Goal: Task Accomplishment & Management: Use online tool/utility

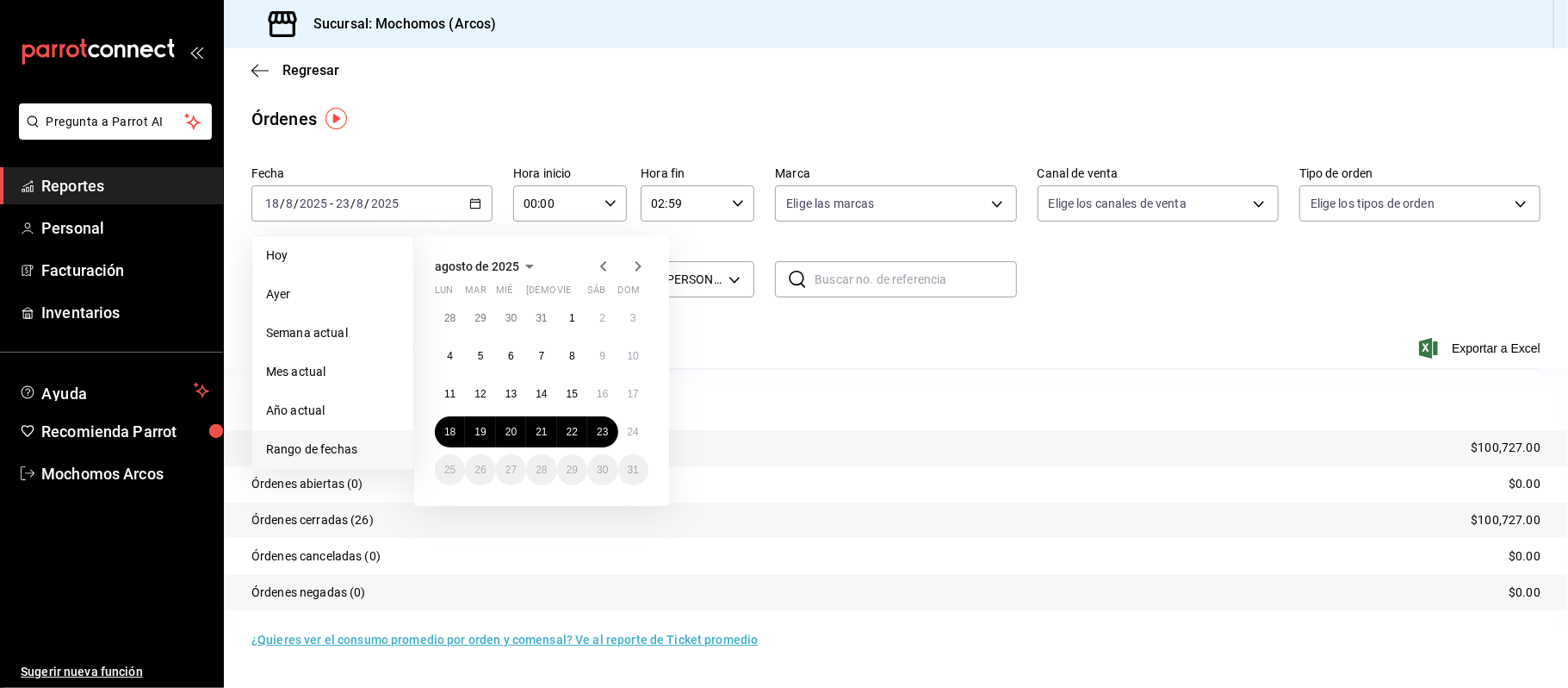
click at [315, 449] on span "Rango de fechas" at bounding box center [332, 449] width 134 height 18
click at [449, 435] on abbr "18" at bounding box center [449, 432] width 11 height 12
click at [639, 430] on button "24" at bounding box center [633, 431] width 30 height 31
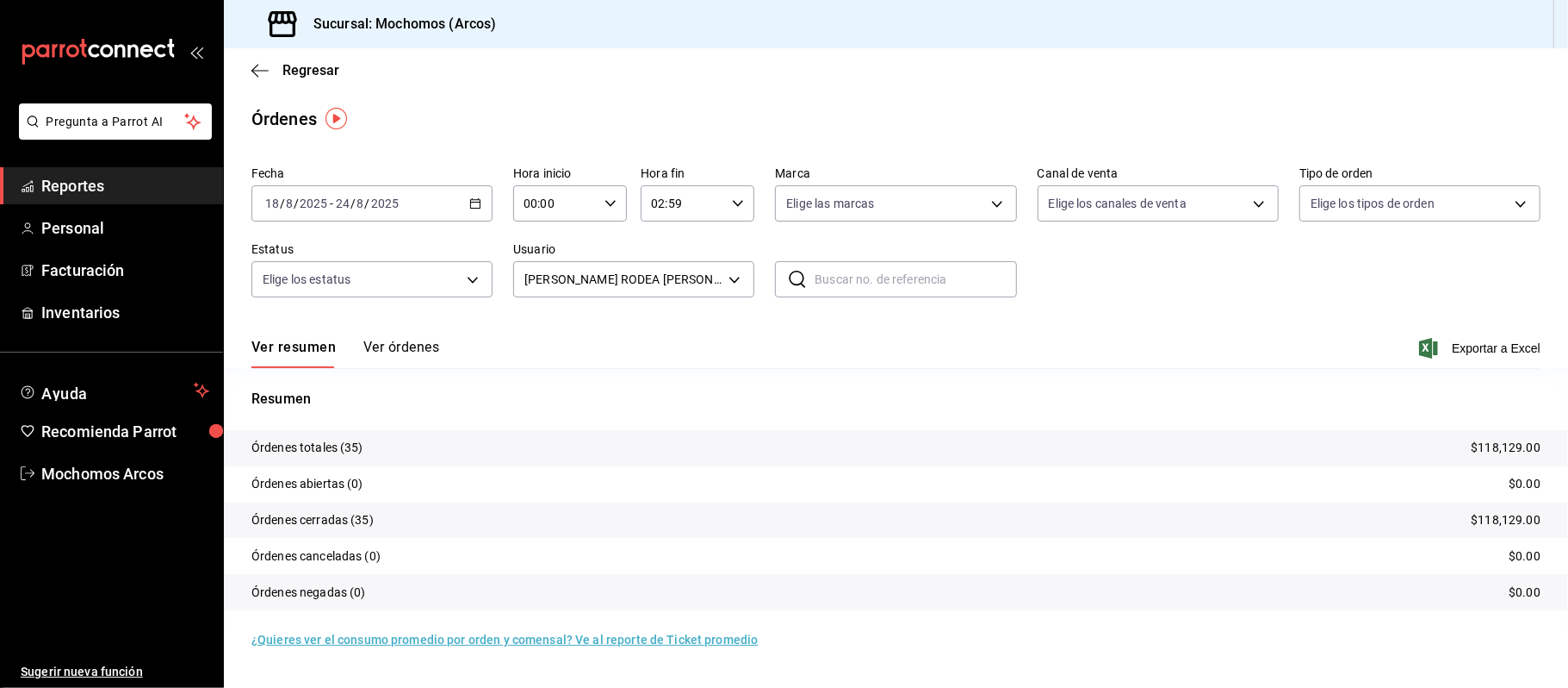
click at [745, 212] on div "02:59 Hora fin" at bounding box center [697, 203] width 114 height 37
click at [669, 297] on span "20" at bounding box center [670, 298] width 30 height 14
click at [1366, 372] on div at bounding box center [784, 344] width 1568 height 688
click at [1468, 349] on span "Exportar a Excel" at bounding box center [1481, 347] width 118 height 21
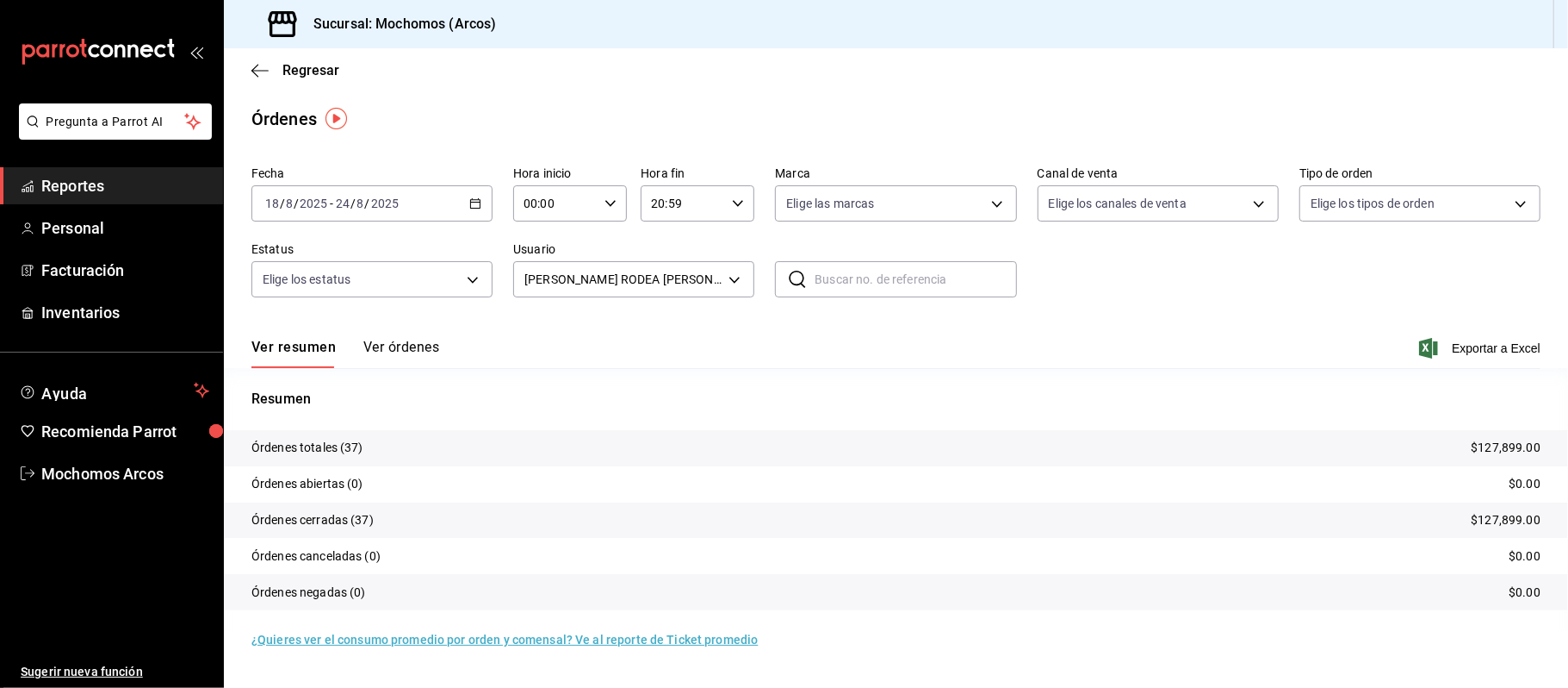
drag, startPoint x: 700, startPoint y: 193, endPoint x: 723, endPoint y: 200, distance: 24.0
click at [723, 200] on input "20:59" at bounding box center [683, 203] width 84 height 35
click at [577, 209] on div at bounding box center [784, 344] width 1568 height 688
click at [469, 208] on icon "button" at bounding box center [475, 203] width 12 height 12
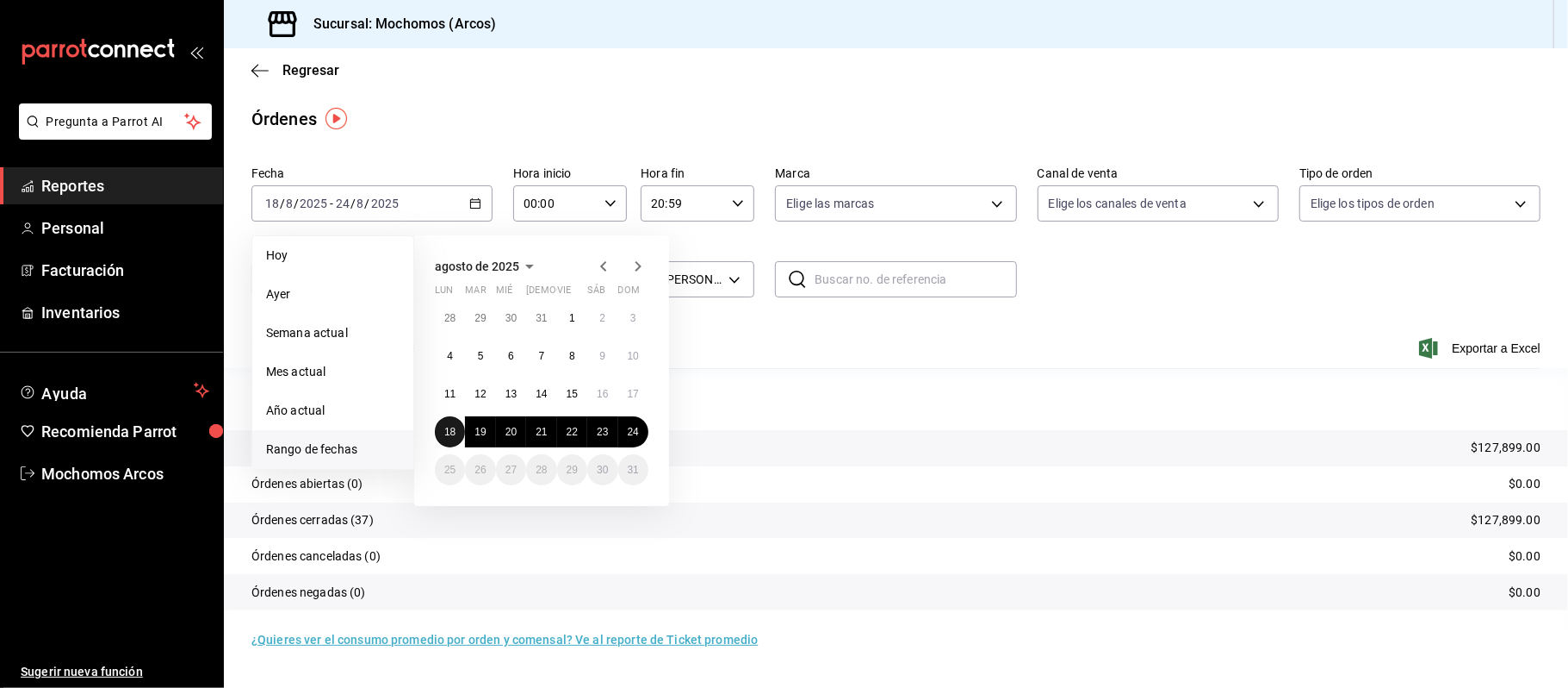
click at [444, 435] on abbr "18" at bounding box center [449, 432] width 11 height 12
click at [552, 439] on button "21" at bounding box center [541, 431] width 30 height 31
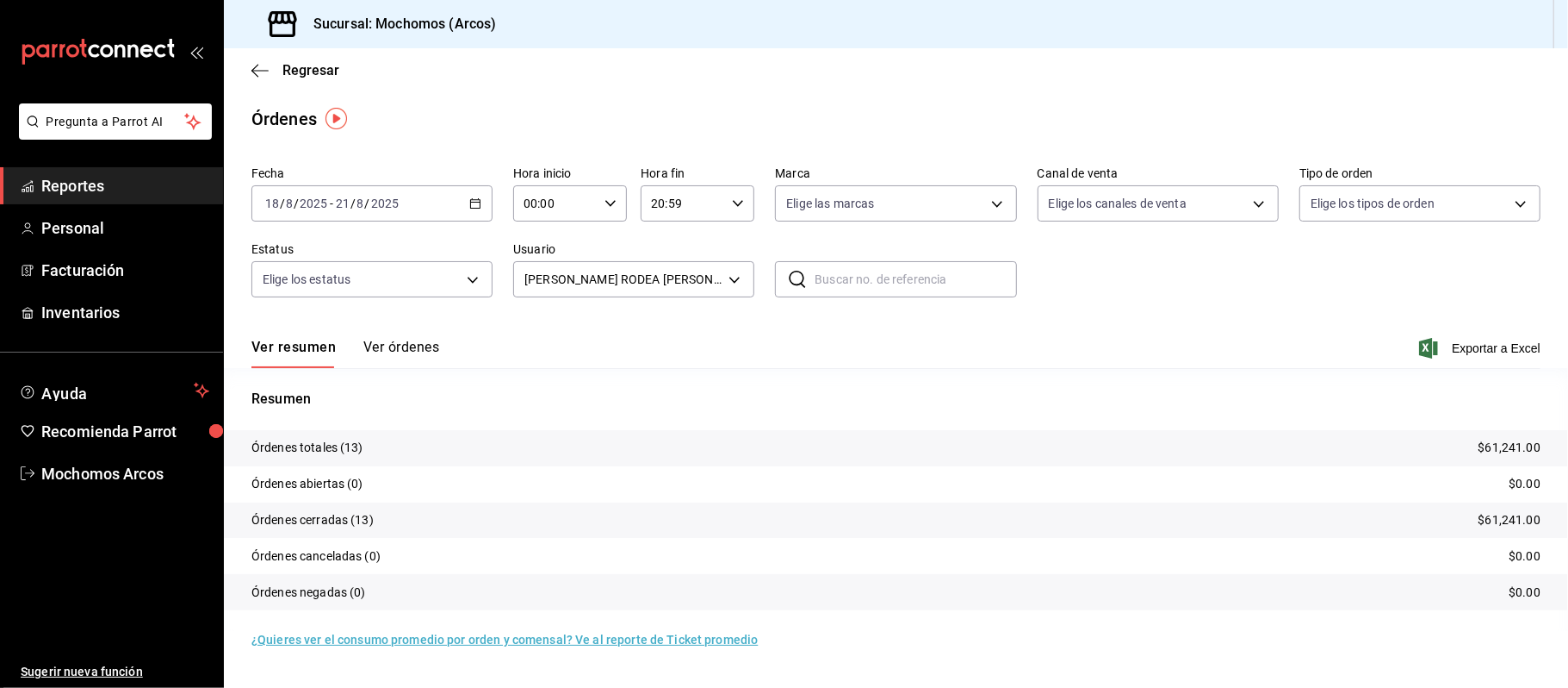
click at [735, 207] on icon "button" at bounding box center [738, 203] width 12 height 12
click at [665, 248] on span "00" at bounding box center [670, 247] width 30 height 14
click at [1473, 343] on div at bounding box center [784, 344] width 1568 height 688
click at [741, 212] on div "00:59 Hora fin" at bounding box center [697, 203] width 114 height 37
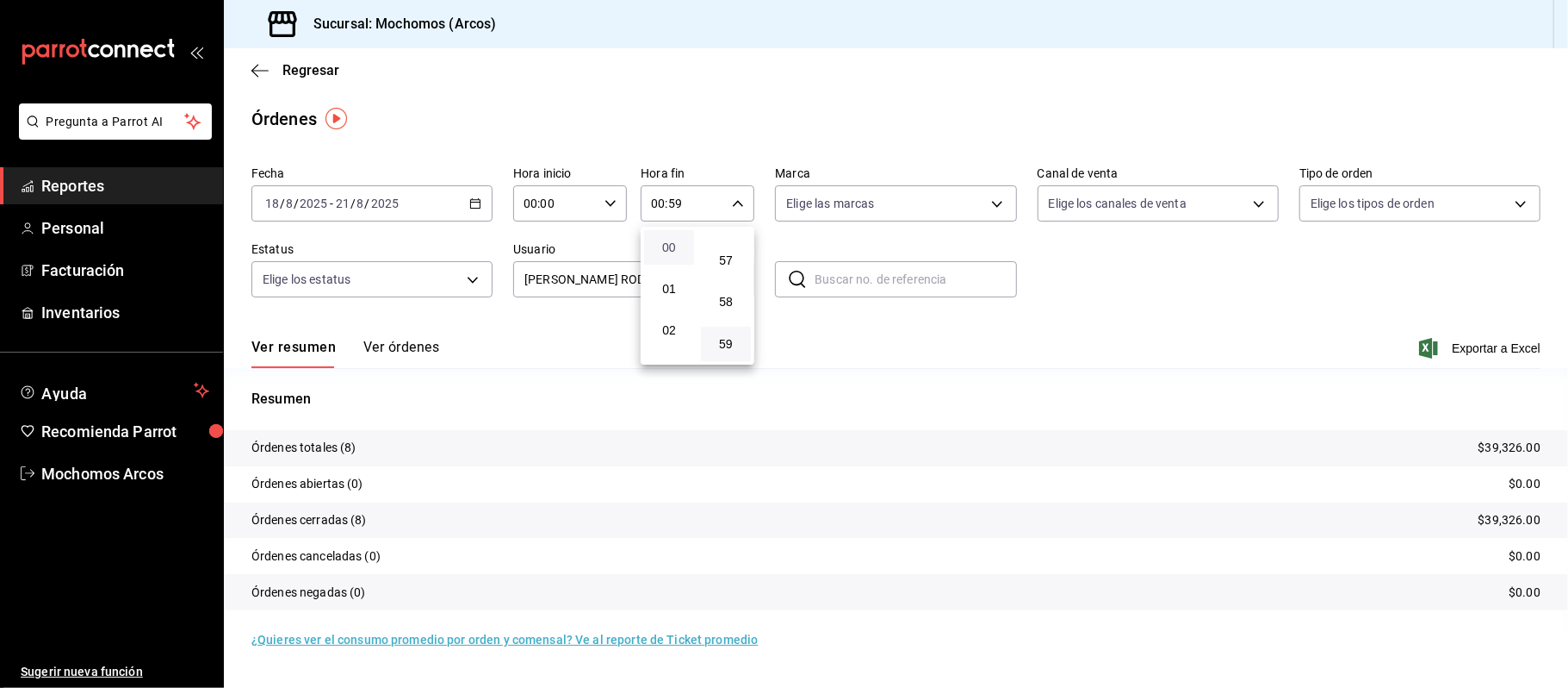
click at [673, 248] on span "00" at bounding box center [670, 247] width 30 height 14
click at [728, 248] on span "00" at bounding box center [726, 247] width 30 height 14
click at [672, 349] on span "23" at bounding box center [670, 344] width 30 height 14
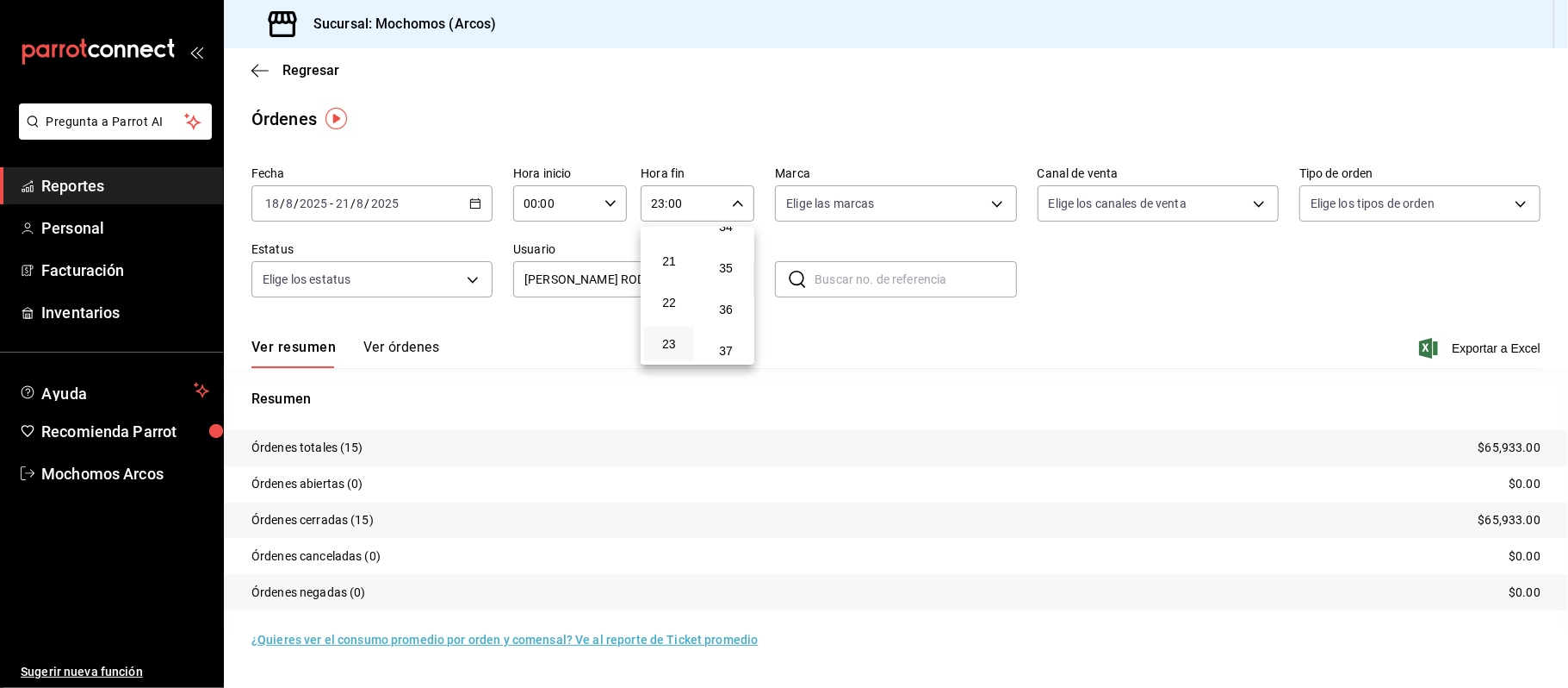
scroll to position [2344, 0]
click at [730, 343] on span "59" at bounding box center [726, 344] width 30 height 14
type input "23:59"
click at [470, 197] on div at bounding box center [784, 344] width 1568 height 688
click at [480, 204] on \(Stroke\) "button" at bounding box center [475, 204] width 10 height 10
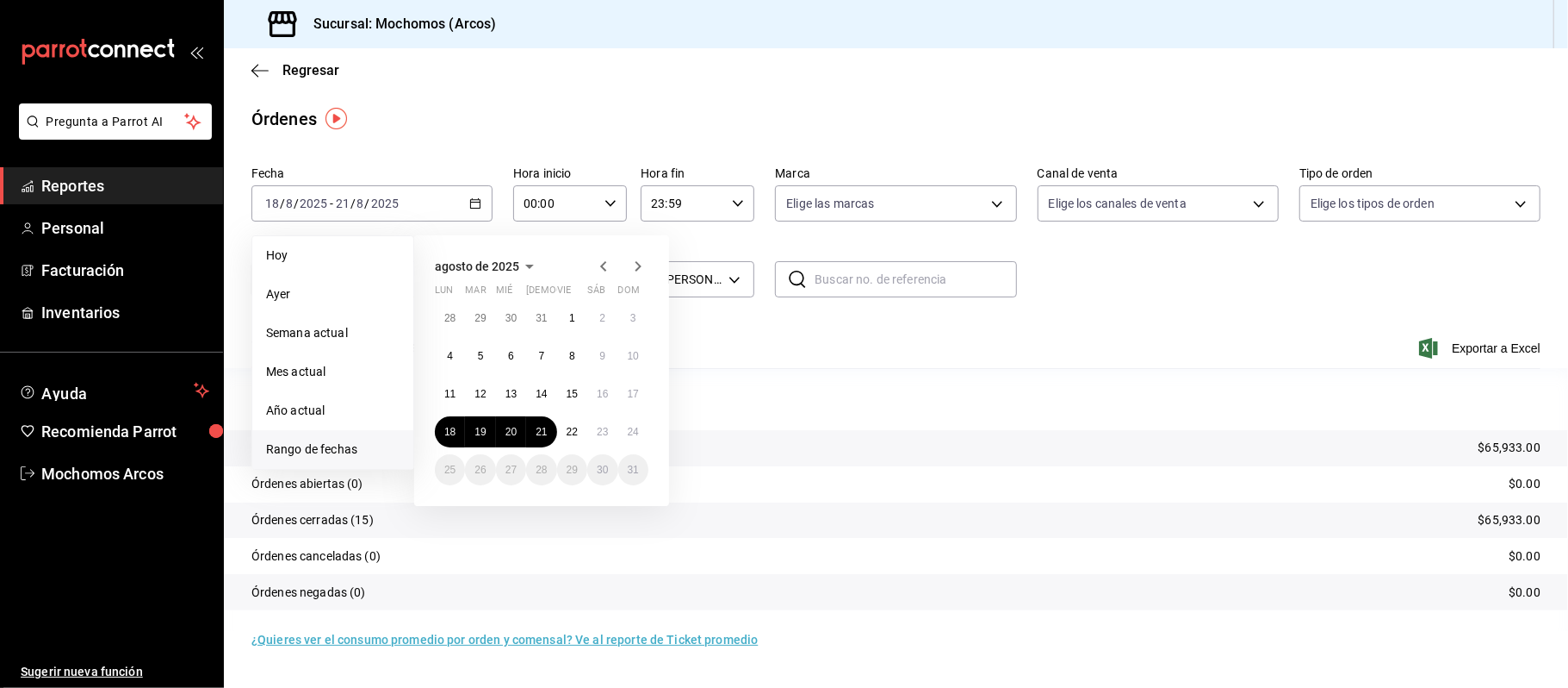
click at [910, 398] on p "Resumen" at bounding box center [895, 399] width 1289 height 21
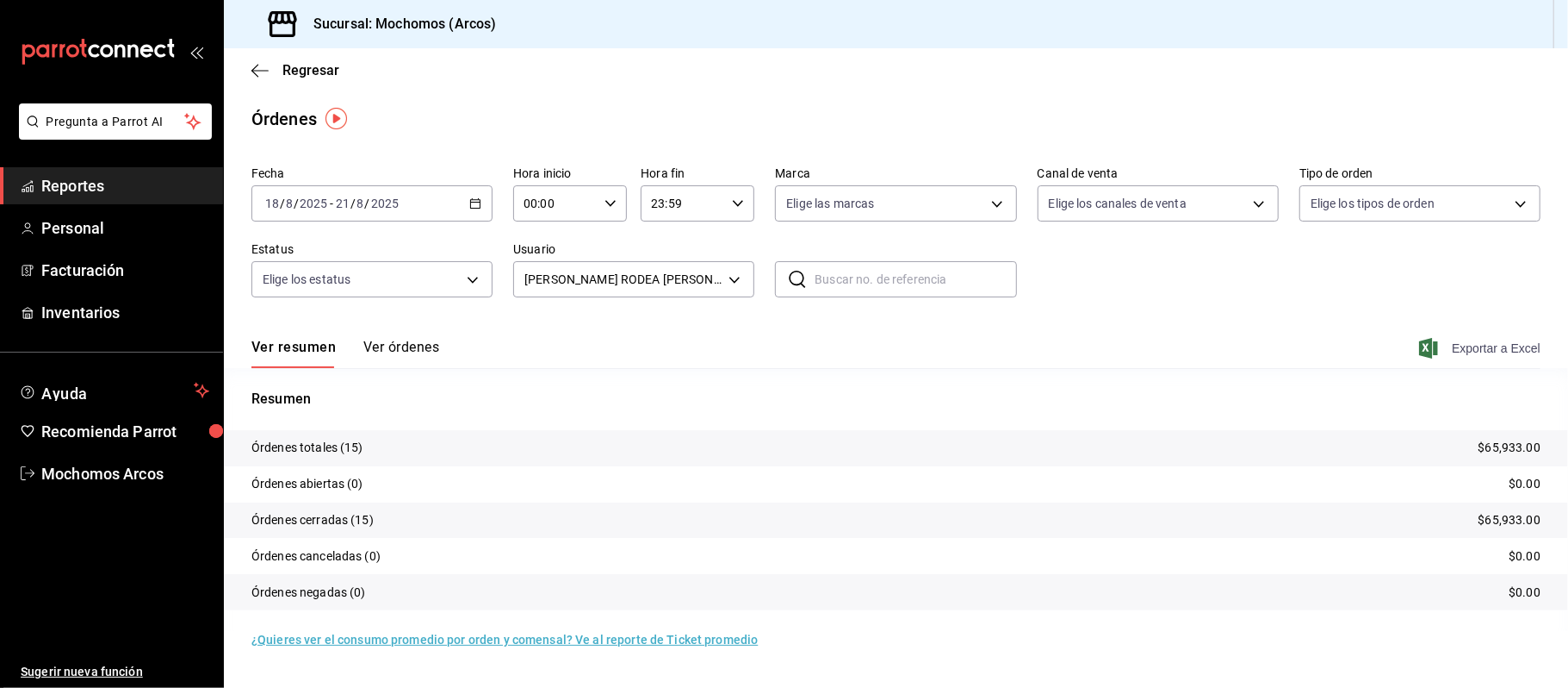
click at [1482, 353] on span "Exportar a Excel" at bounding box center [1481, 347] width 118 height 21
click at [472, 203] on icon "button" at bounding box center [475, 203] width 12 height 12
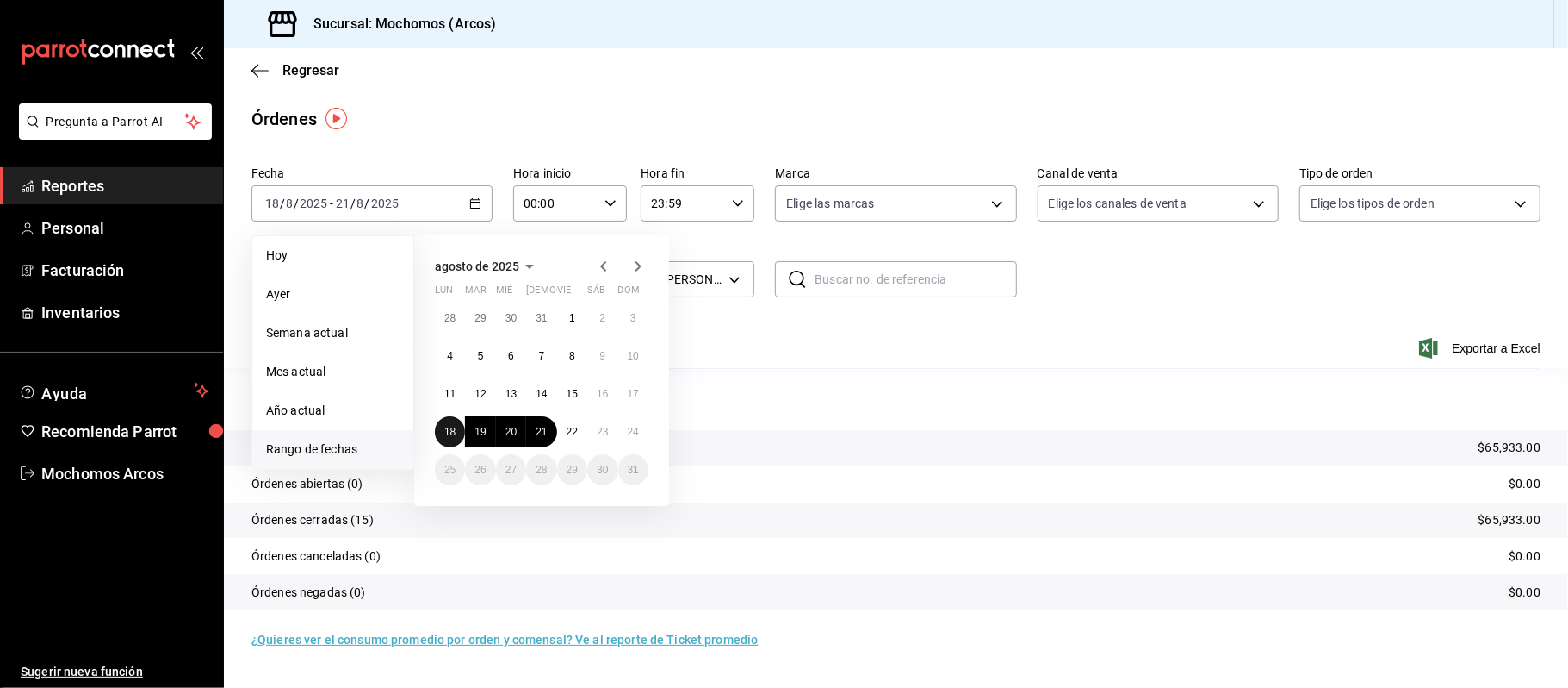
click at [453, 437] on abbr "18" at bounding box center [449, 432] width 11 height 12
click at [641, 431] on button "24" at bounding box center [633, 431] width 30 height 31
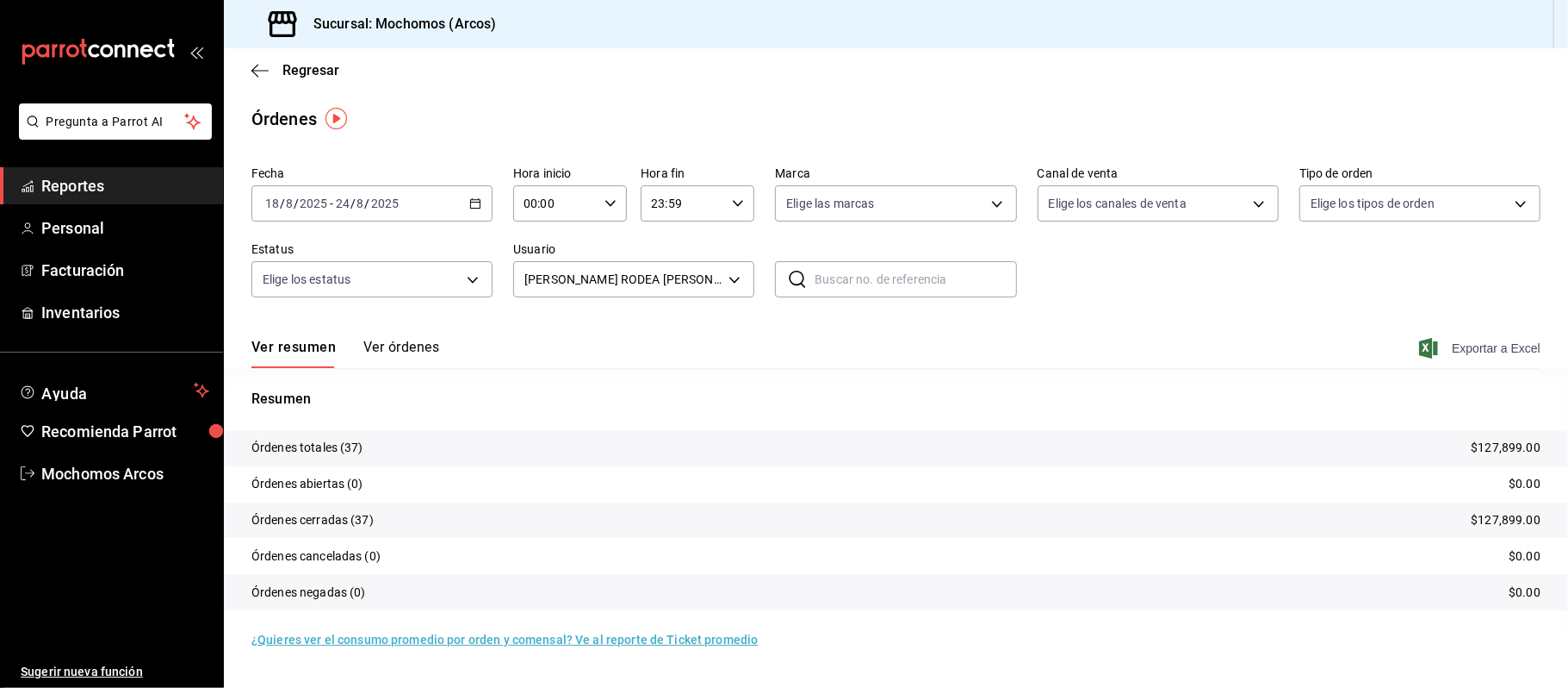
click at [1460, 348] on span "Exportar a Excel" at bounding box center [1481, 347] width 118 height 21
